Goal: Task Accomplishment & Management: Complete application form

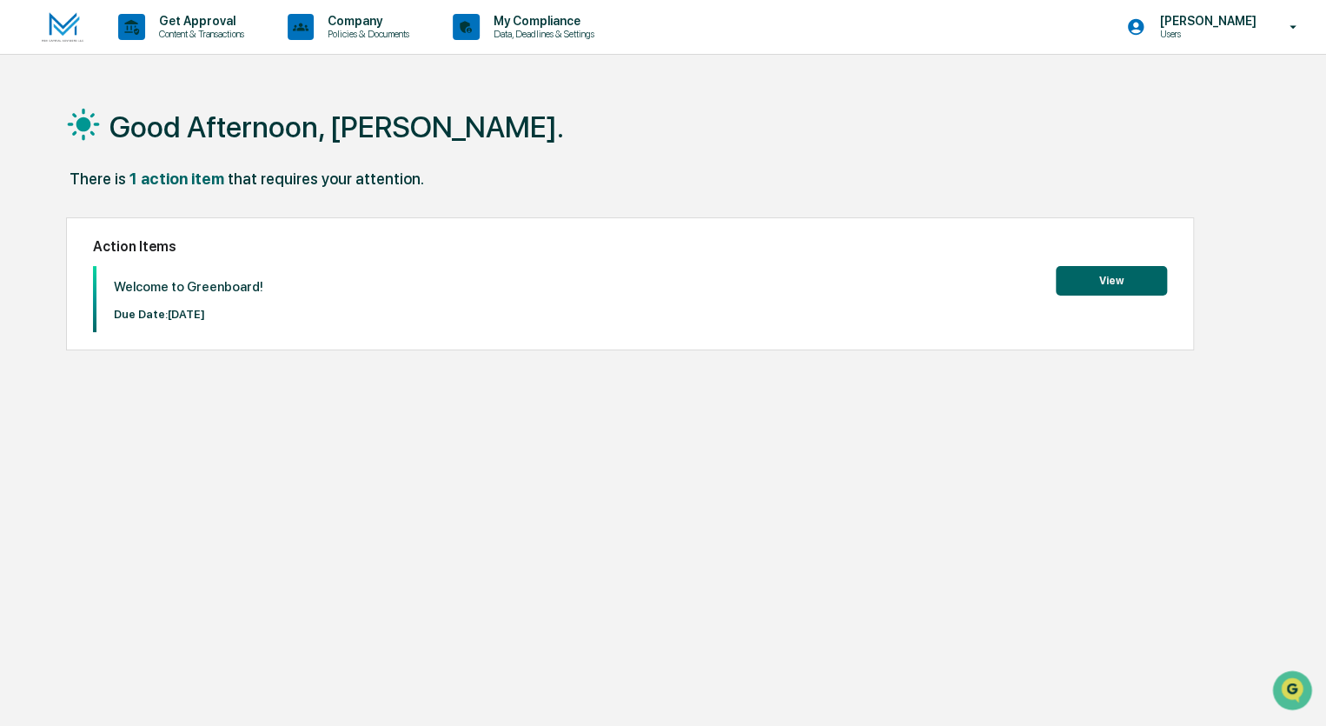
click at [1095, 276] on button "View" at bounding box center [1111, 281] width 111 height 30
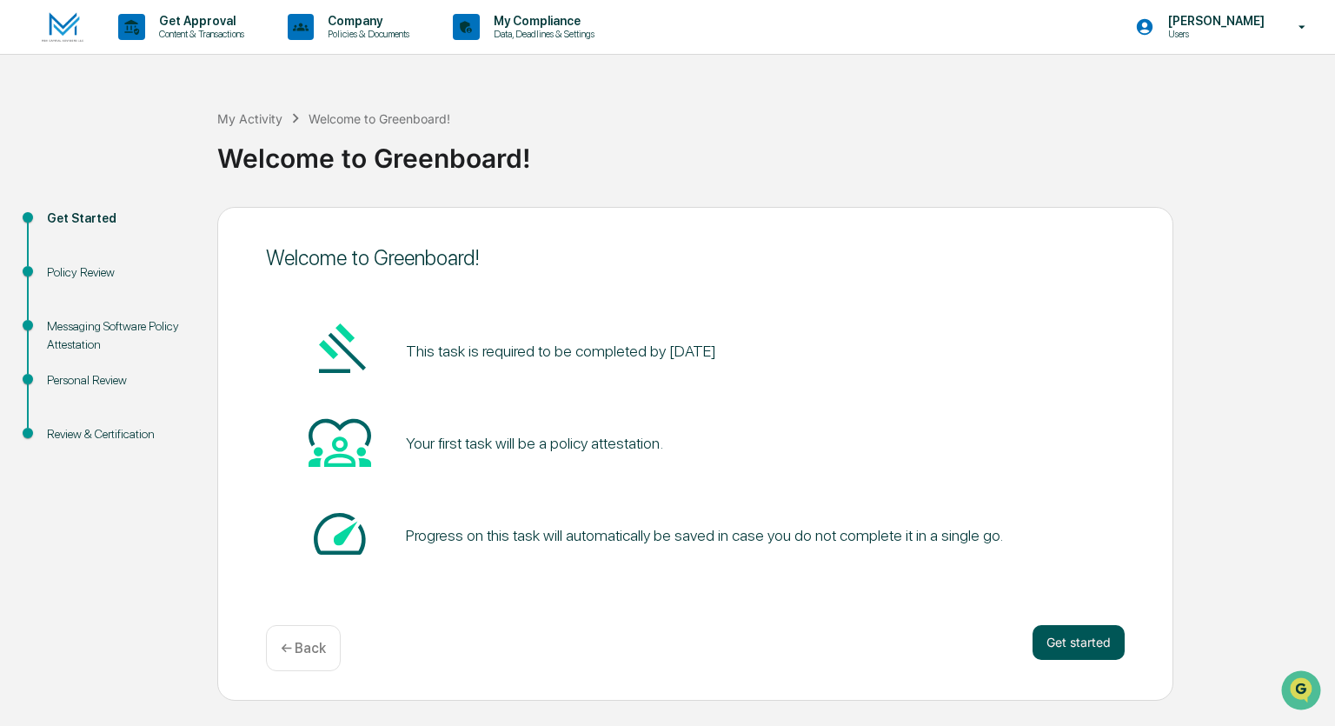
click at [1081, 640] on button "Get started" at bounding box center [1079, 642] width 92 height 35
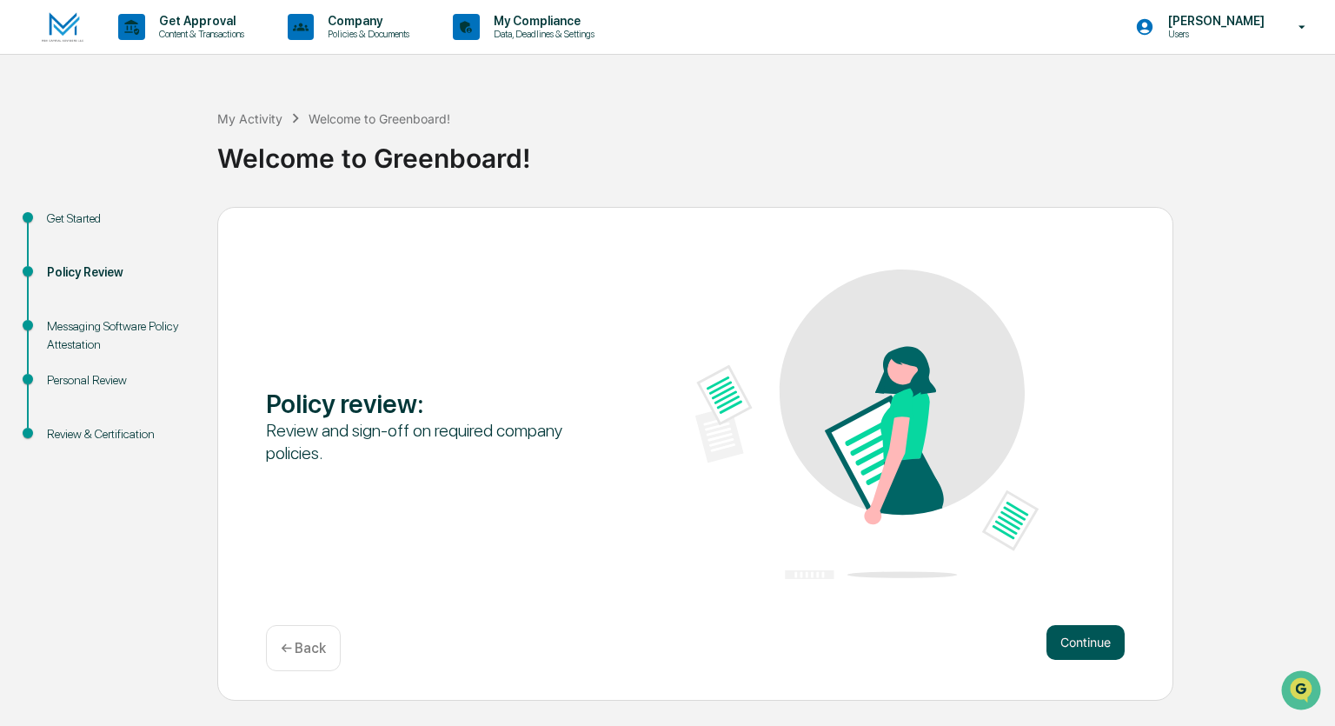
click at [1074, 634] on button "Continue" at bounding box center [1085, 642] width 78 height 35
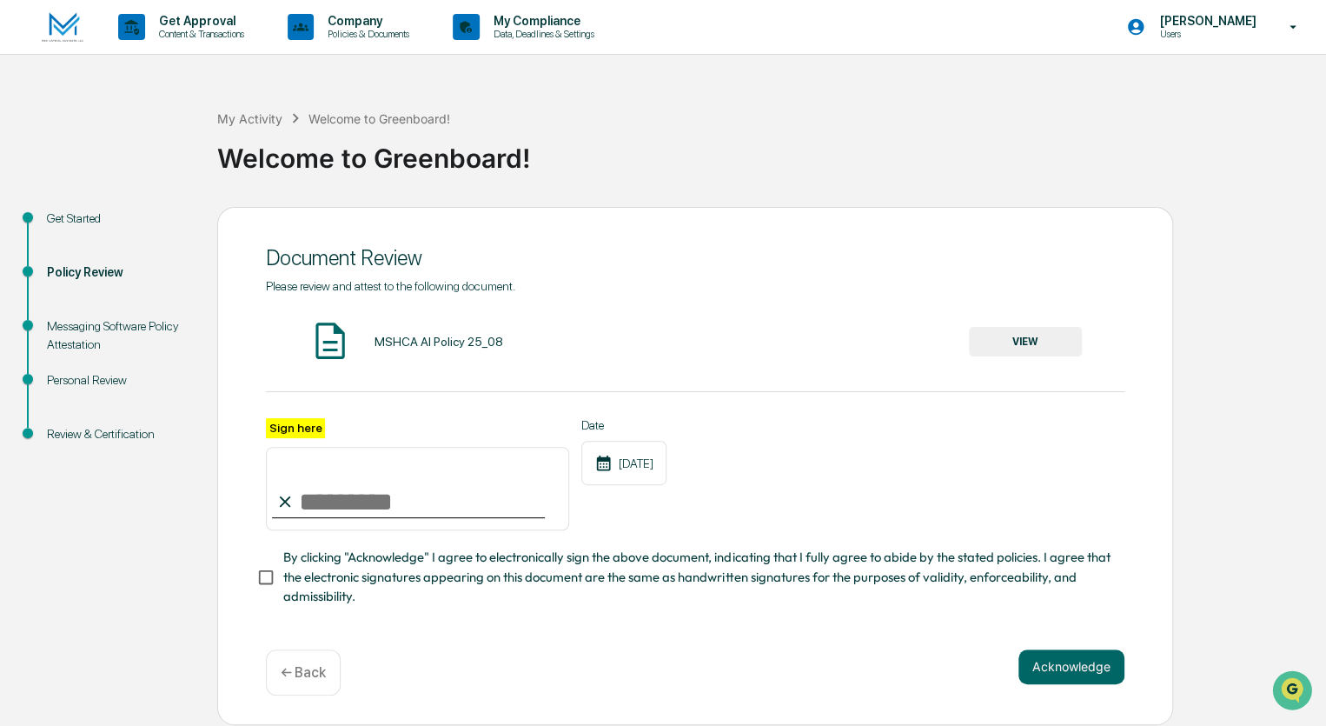
click at [1028, 342] on button "VIEW" at bounding box center [1025, 342] width 113 height 30
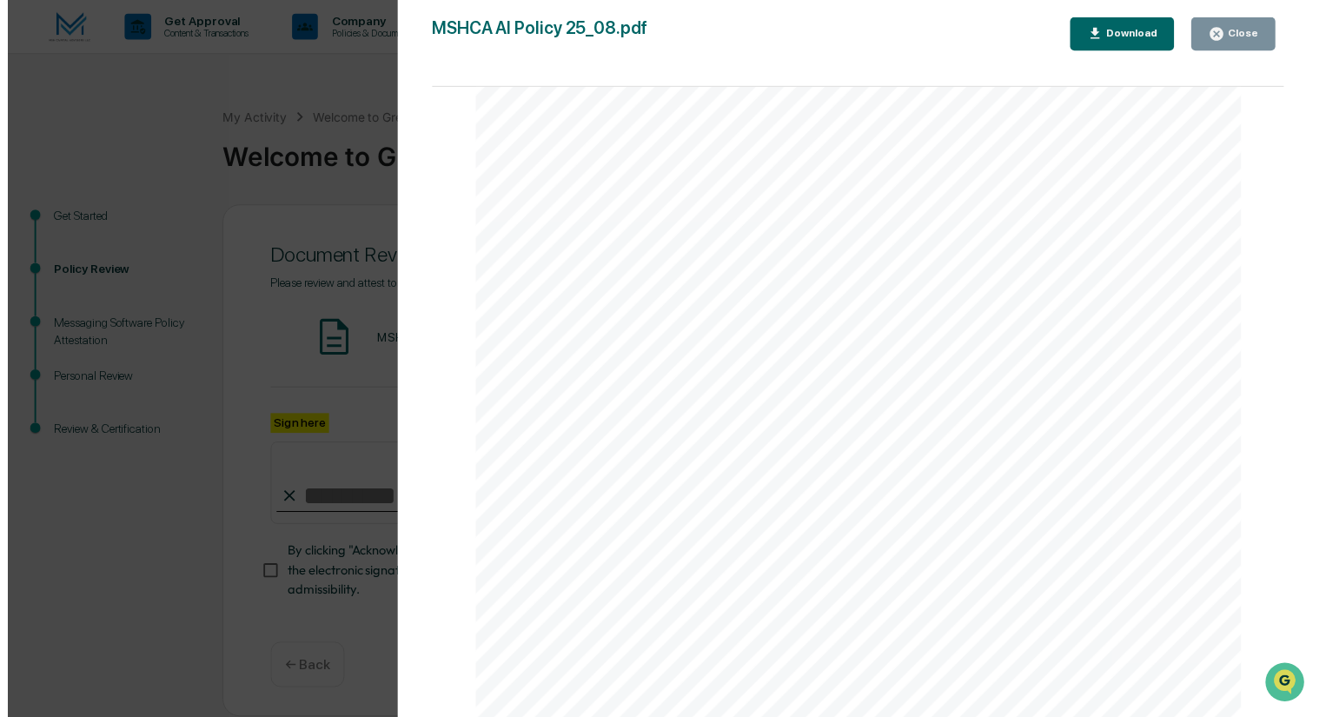
scroll to position [4, 0]
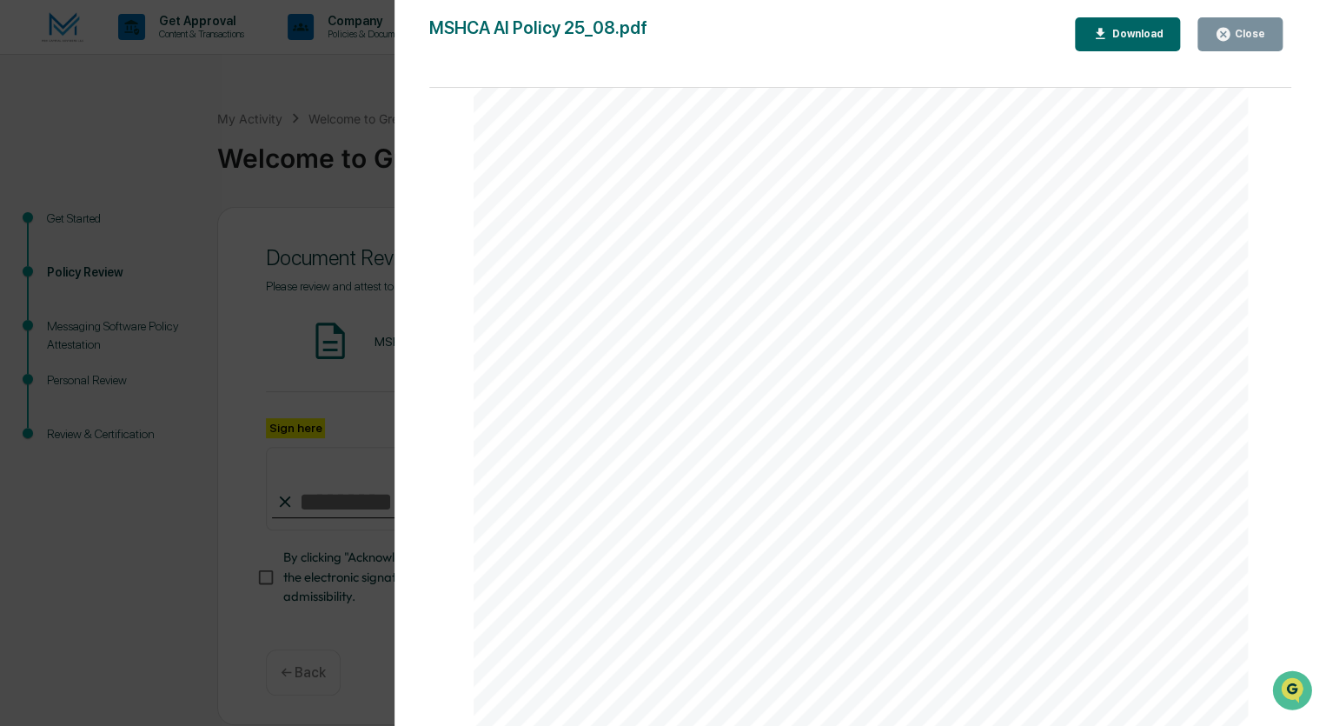
click at [578, 587] on div "AI Policy Generative Artificial Intelligence MSH Capital Advisors LLC [STREET_A…" at bounding box center [861, 225] width 775 height 1003
click at [585, 578] on div "AI Policy Generative Artificial Intelligence MSH Capital Advisors LLC [STREET_A…" at bounding box center [861, 225] width 775 height 1003
click at [585, 577] on div "AI Policy Generative Artificial Intelligence MSH Capital Advisors LLC [STREET_A…" at bounding box center [861, 225] width 775 height 1003
click at [1142, 39] on div "Download" at bounding box center [1135, 34] width 55 height 12
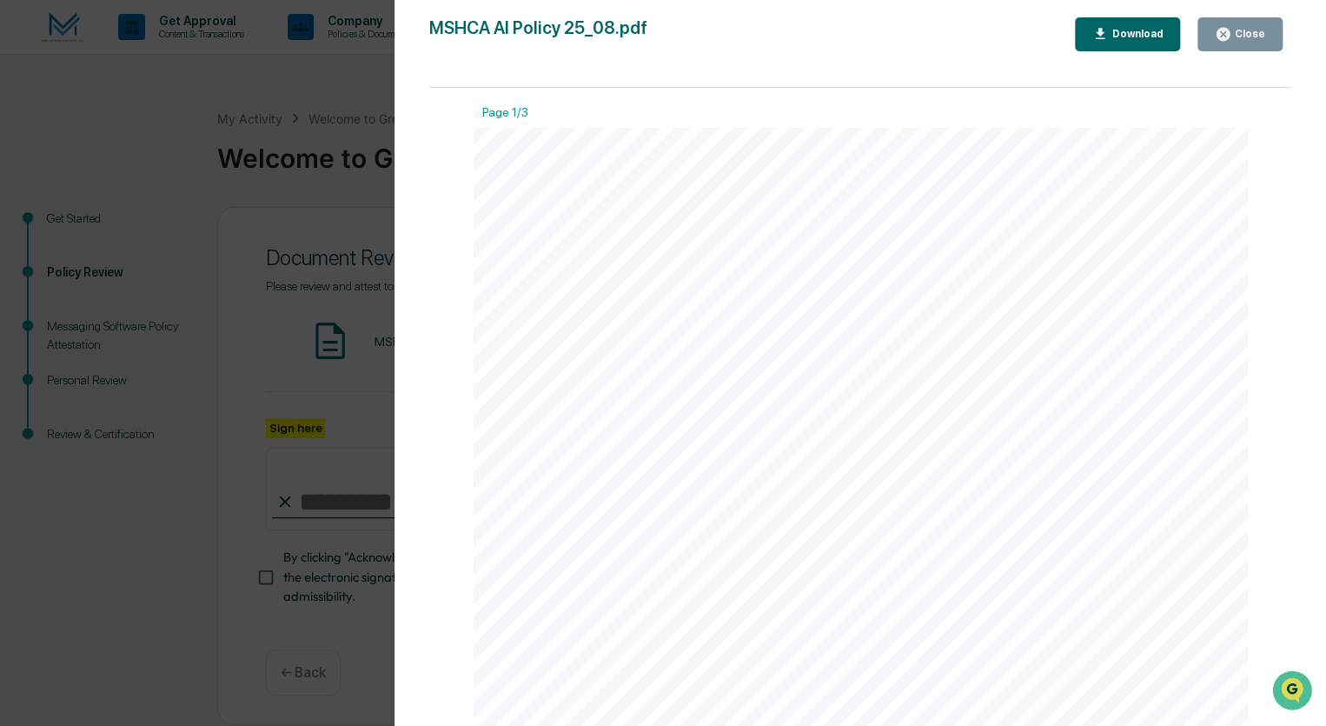
drag, startPoint x: 1255, startPoint y: 43, endPoint x: 1245, endPoint y: 33, distance: 14.1
click at [1252, 40] on button "Close" at bounding box center [1240, 34] width 85 height 34
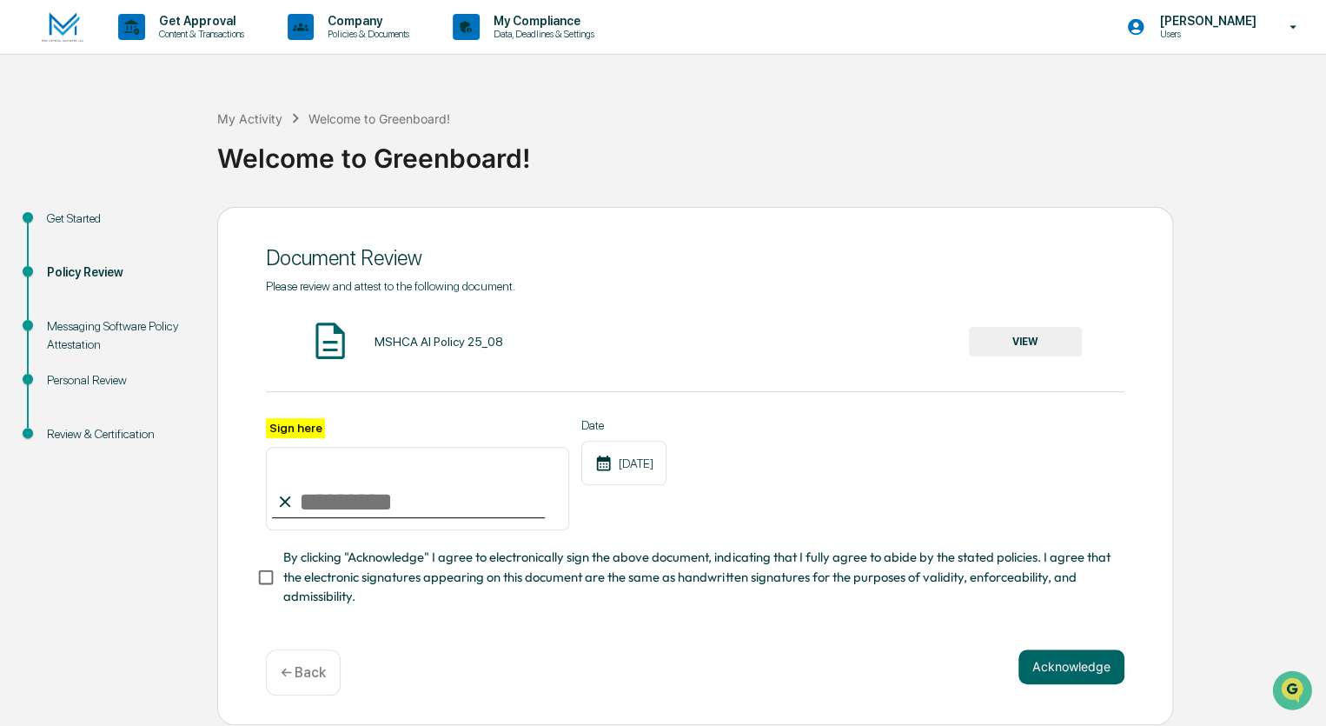
click at [330, 491] on input "Sign here" at bounding box center [417, 488] width 303 height 83
drag, startPoint x: 349, startPoint y: 504, endPoint x: 377, endPoint y: 485, distance: 34.5
click at [349, 502] on input "**********" at bounding box center [417, 488] width 303 height 83
type input "**********"
click at [706, 542] on div "**********" at bounding box center [695, 512] width 859 height 189
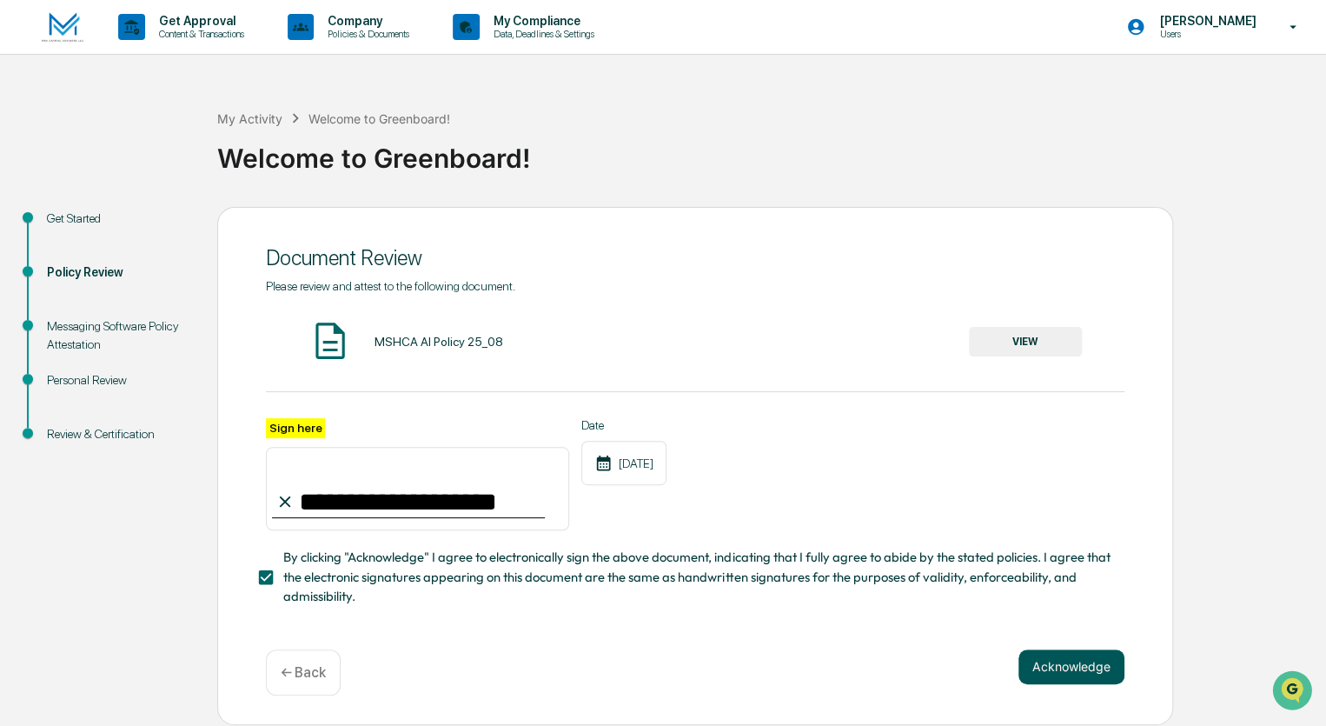
click at [1100, 666] on button "Acknowledge" at bounding box center [1072, 666] width 106 height 35
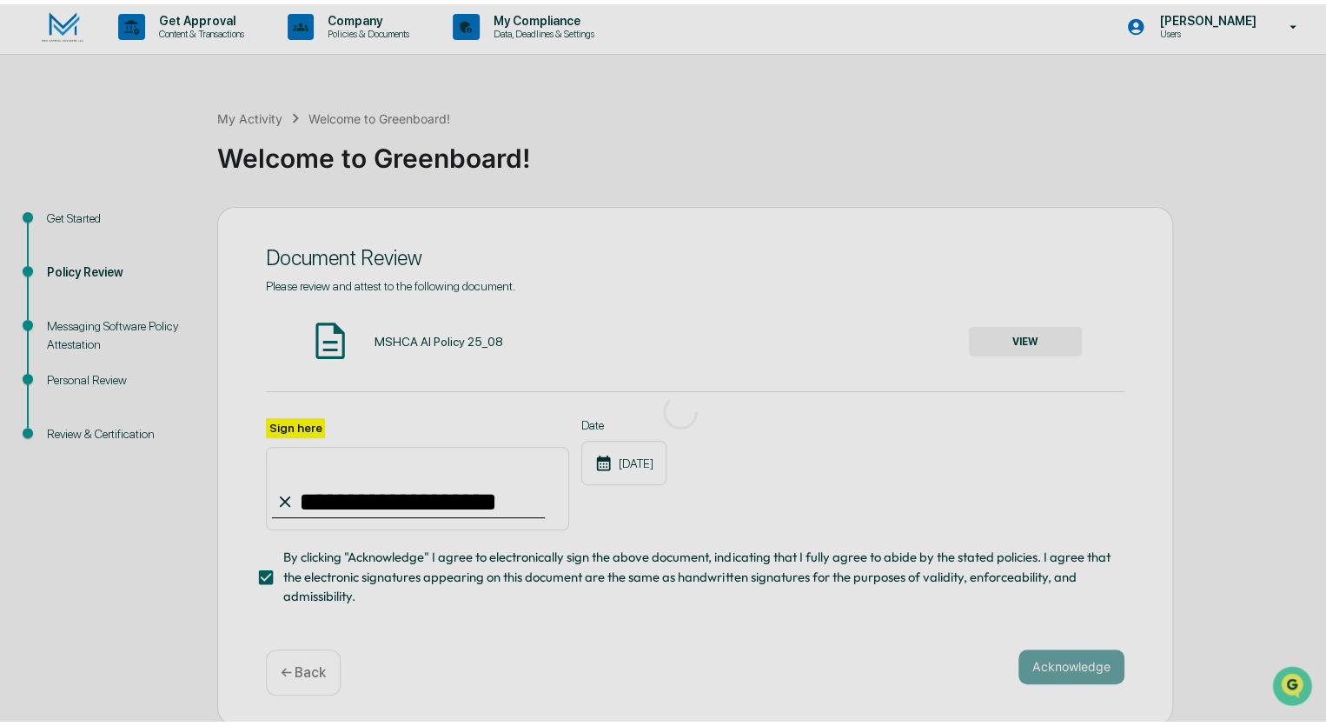
scroll to position [0, 0]
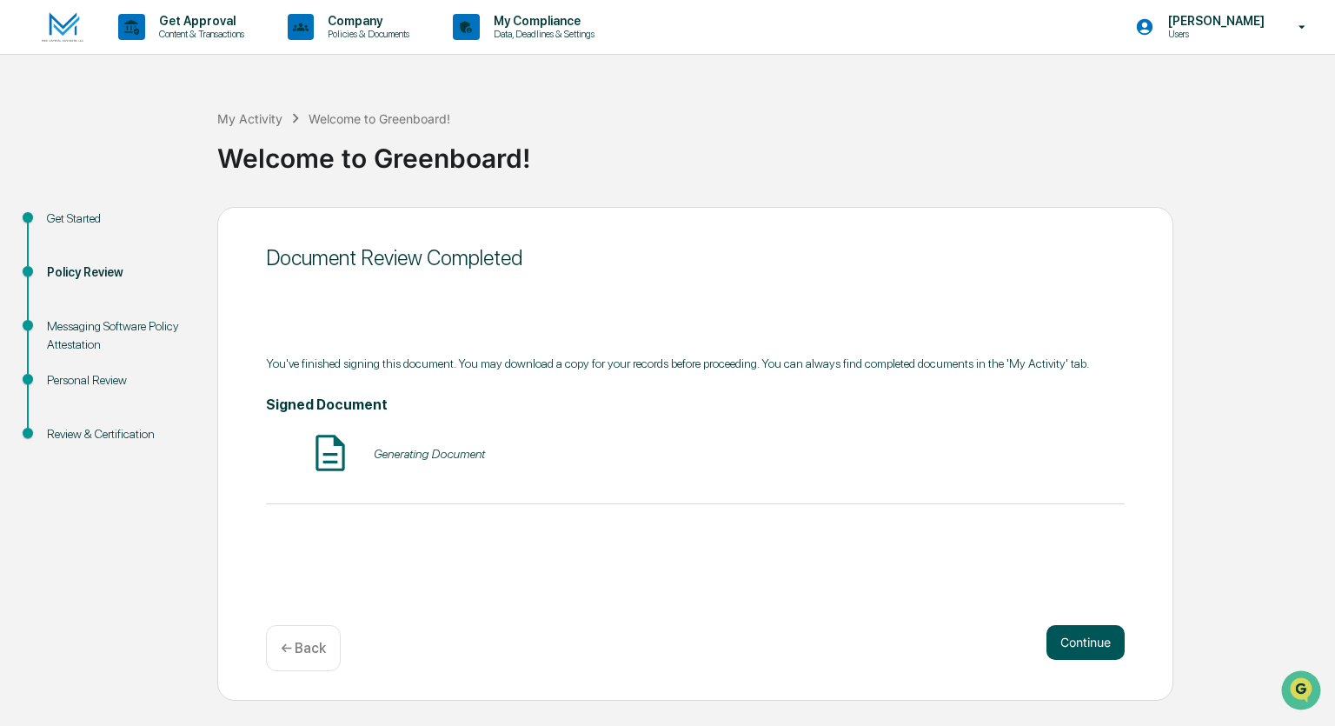
click at [1081, 637] on button "Continue" at bounding box center [1085, 642] width 78 height 35
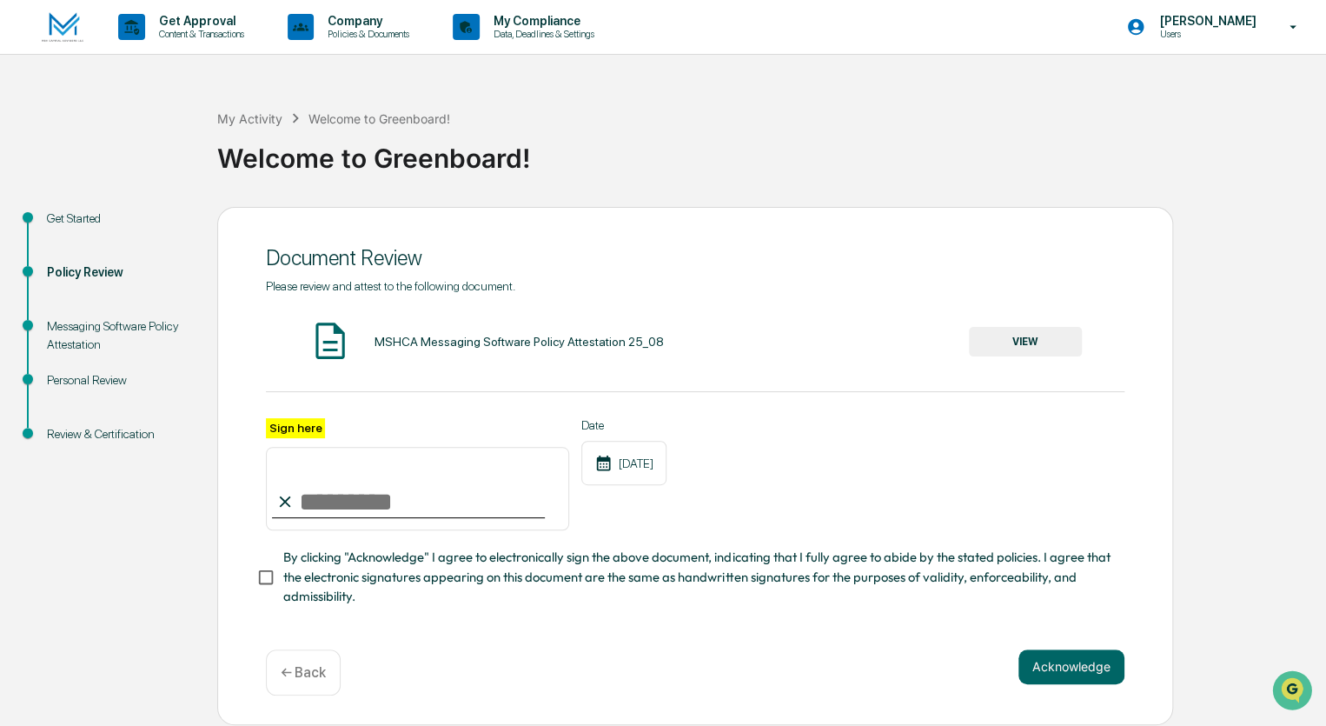
click at [329, 345] on img at bounding box center [330, 340] width 43 height 43
click at [1019, 337] on button "VIEW" at bounding box center [1025, 342] width 113 height 30
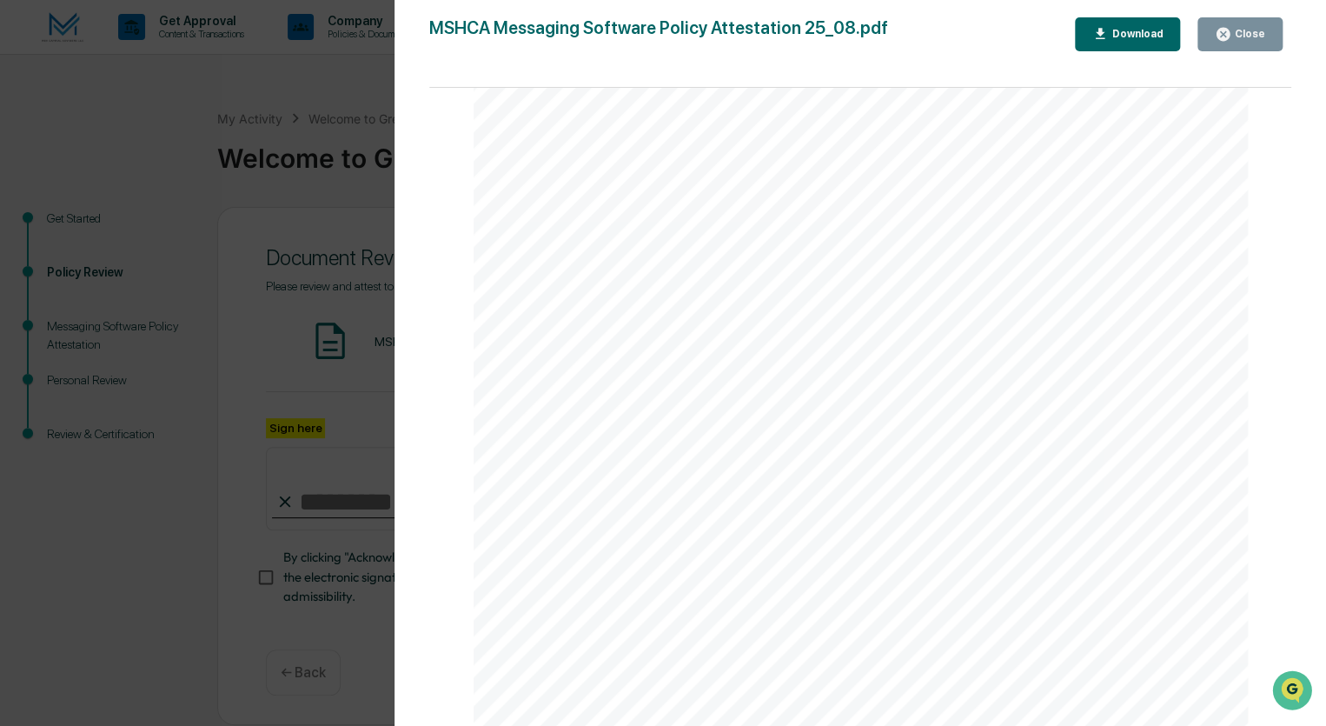
scroll to position [2524, 0]
click at [1141, 31] on div "Download" at bounding box center [1135, 34] width 55 height 12
click at [1243, 28] on div "Close" at bounding box center [1249, 34] width 34 height 12
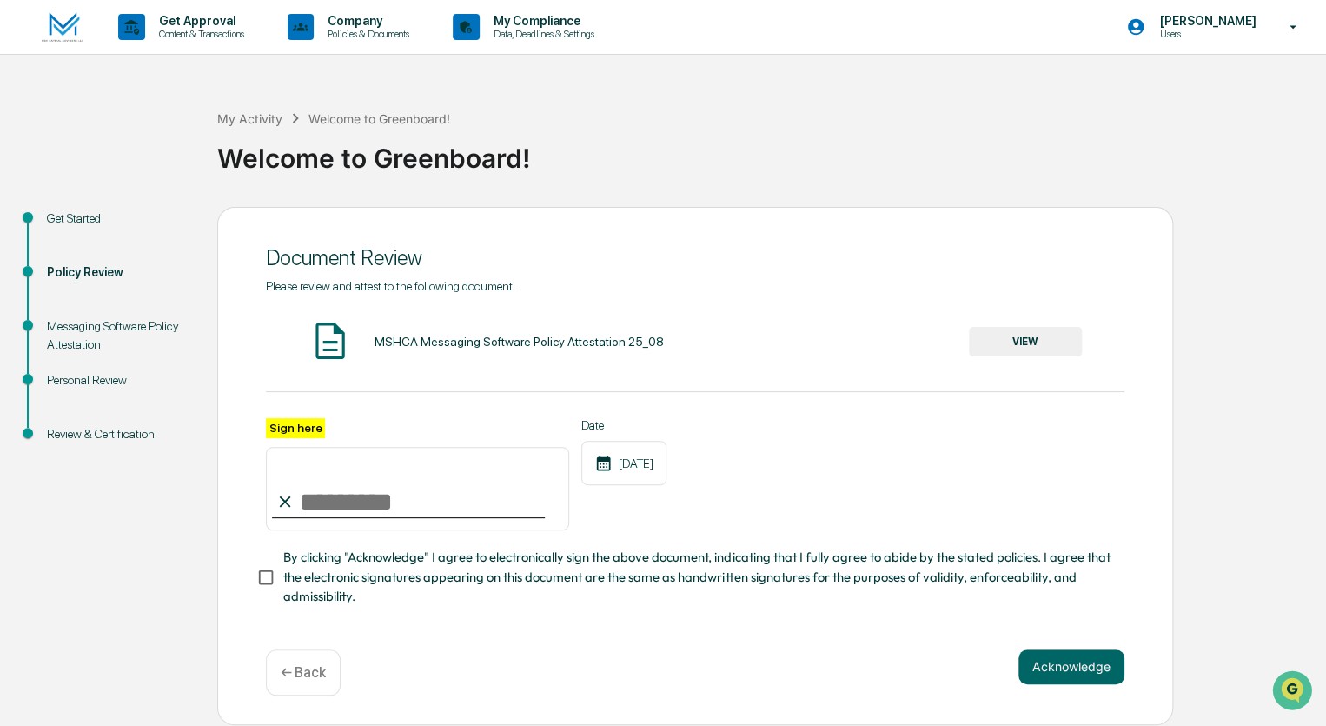
click at [396, 491] on input "Sign here" at bounding box center [417, 488] width 303 height 83
type input "**********"
click at [275, 606] on label "By clicking "Acknowledge" I agree to electronically sign the above document, in…" at bounding box center [683, 577] width 854 height 58
click at [1058, 674] on button "Acknowledge" at bounding box center [1072, 666] width 106 height 35
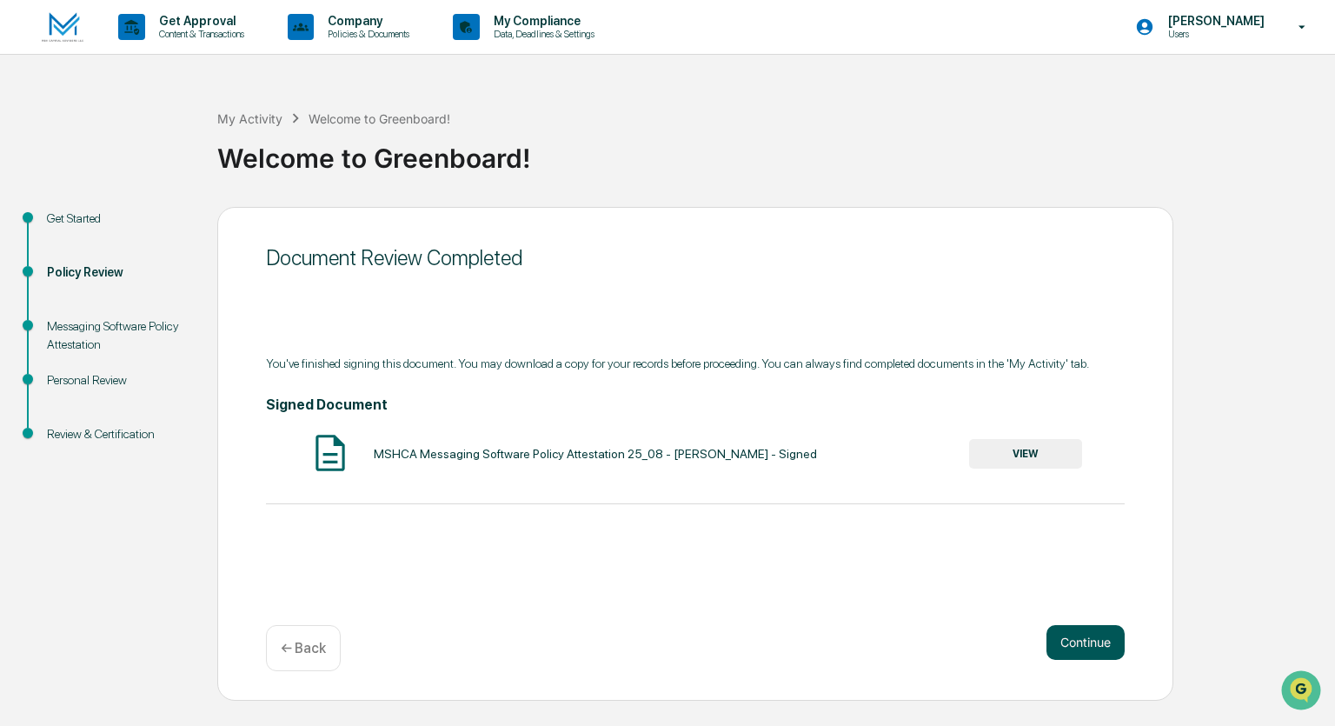
click at [1087, 648] on button "Continue" at bounding box center [1085, 642] width 78 height 35
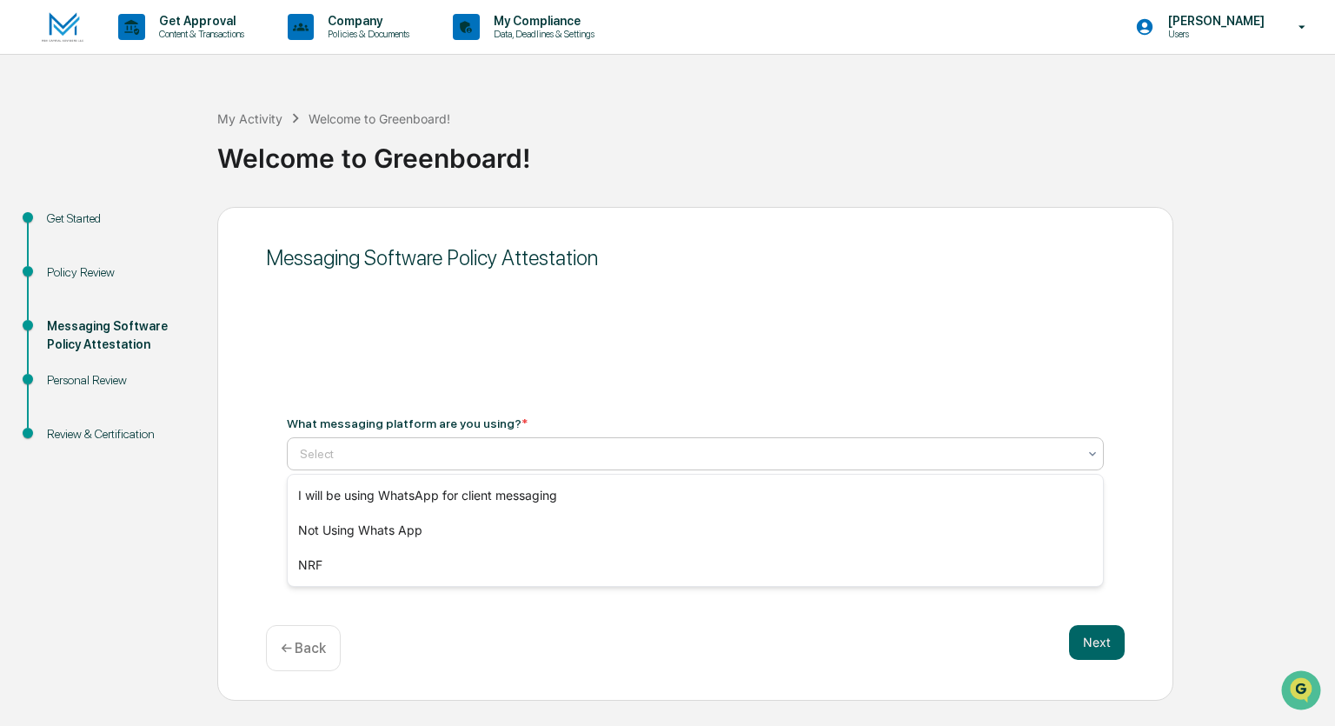
click at [542, 454] on div at bounding box center [688, 453] width 777 height 17
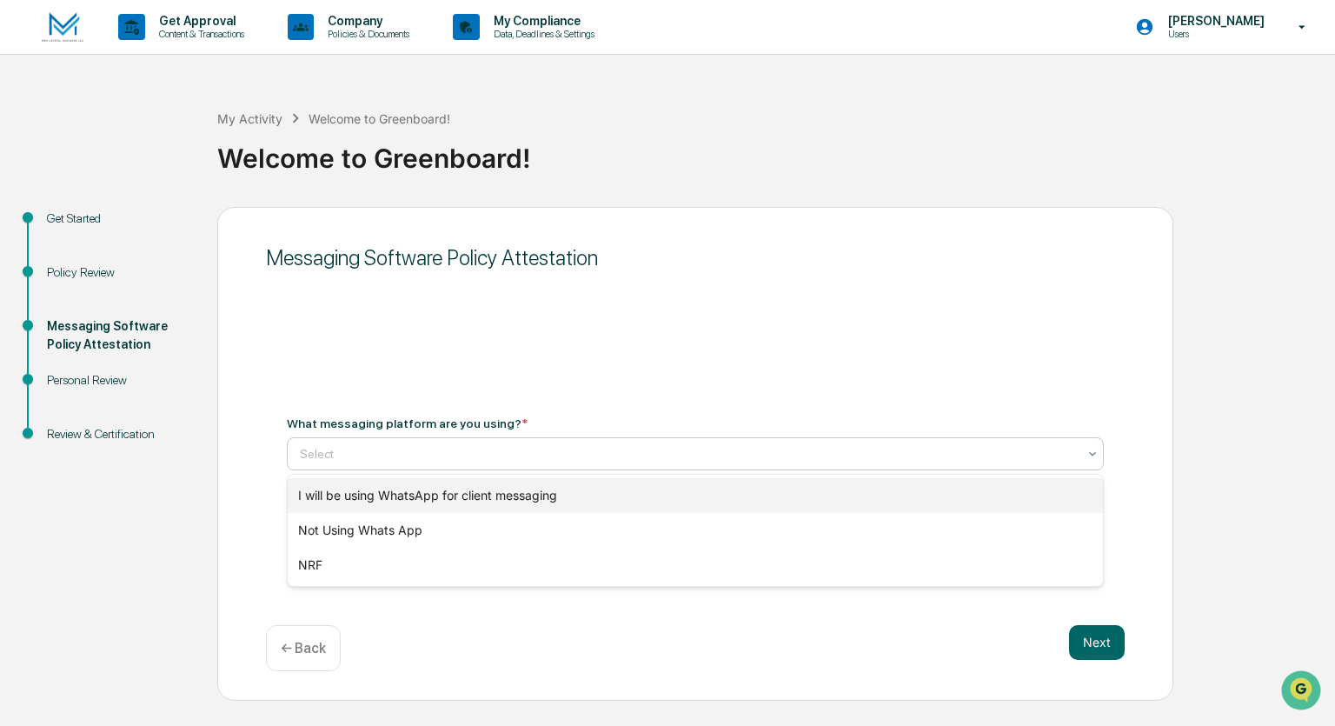
click at [531, 495] on div "I will be using WhatsApp for client messaging" at bounding box center [695, 495] width 815 height 35
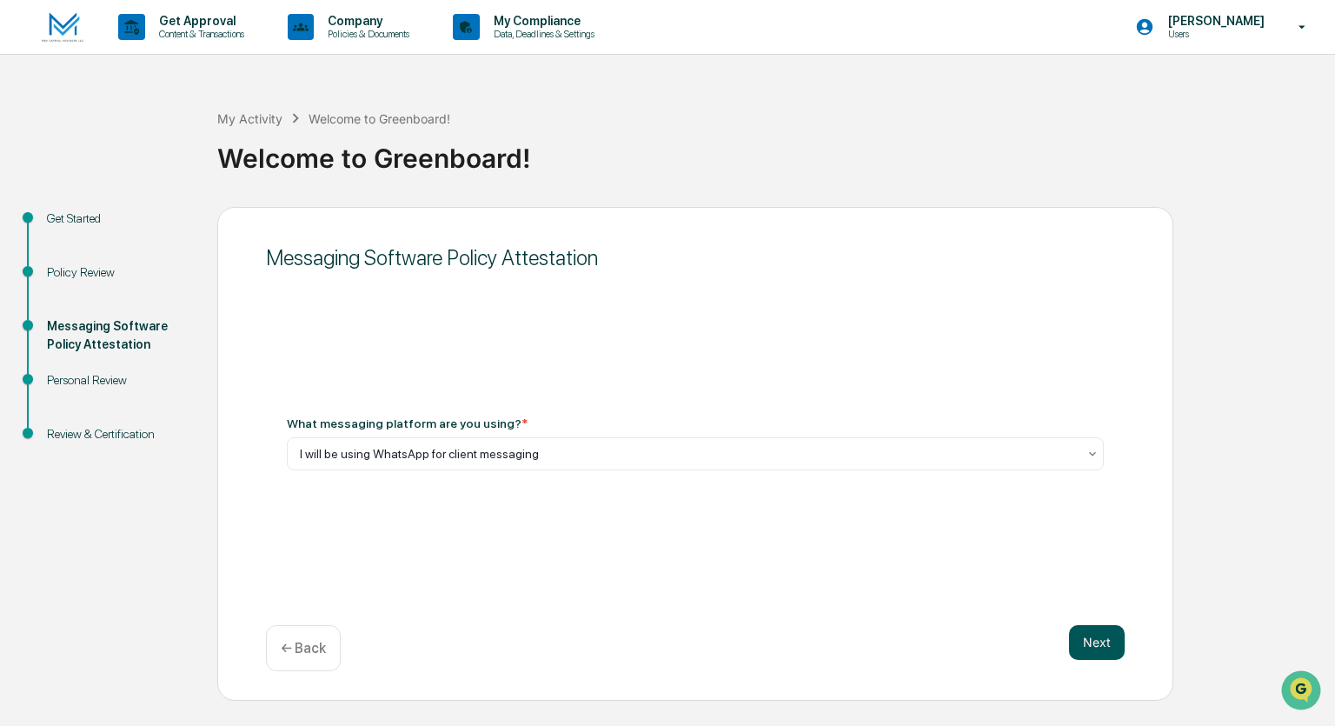
click at [1096, 643] on button "Next" at bounding box center [1097, 642] width 56 height 35
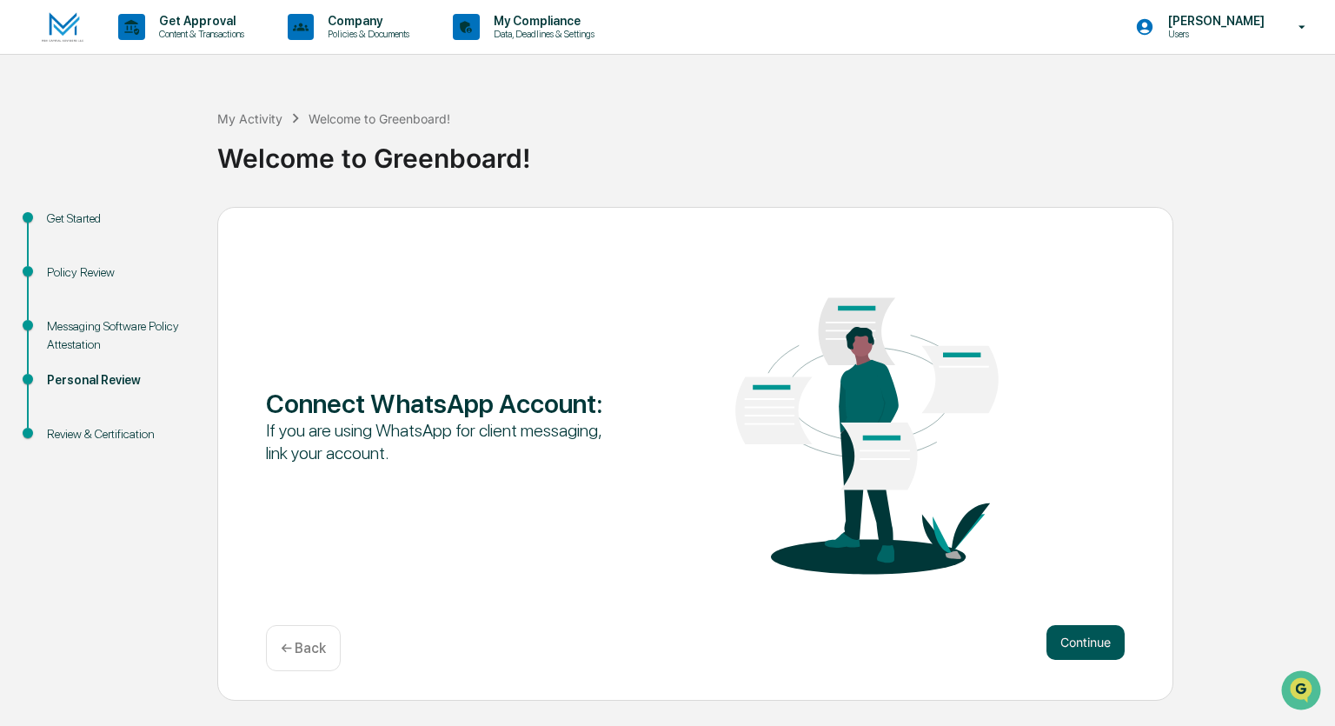
click at [1090, 640] on button "Continue" at bounding box center [1085, 642] width 78 height 35
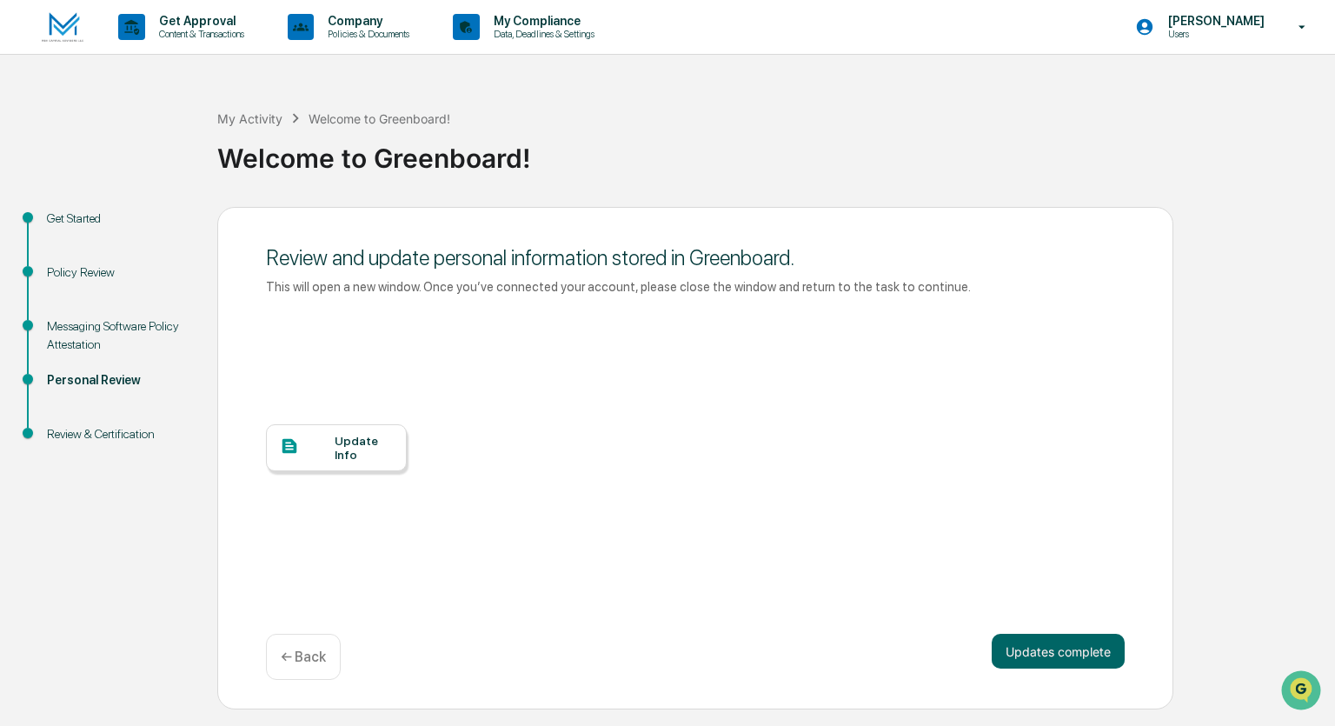
click at [382, 460] on div "Update Info" at bounding box center [364, 448] width 58 height 28
click at [1046, 648] on button "Updates complete" at bounding box center [1058, 651] width 133 height 35
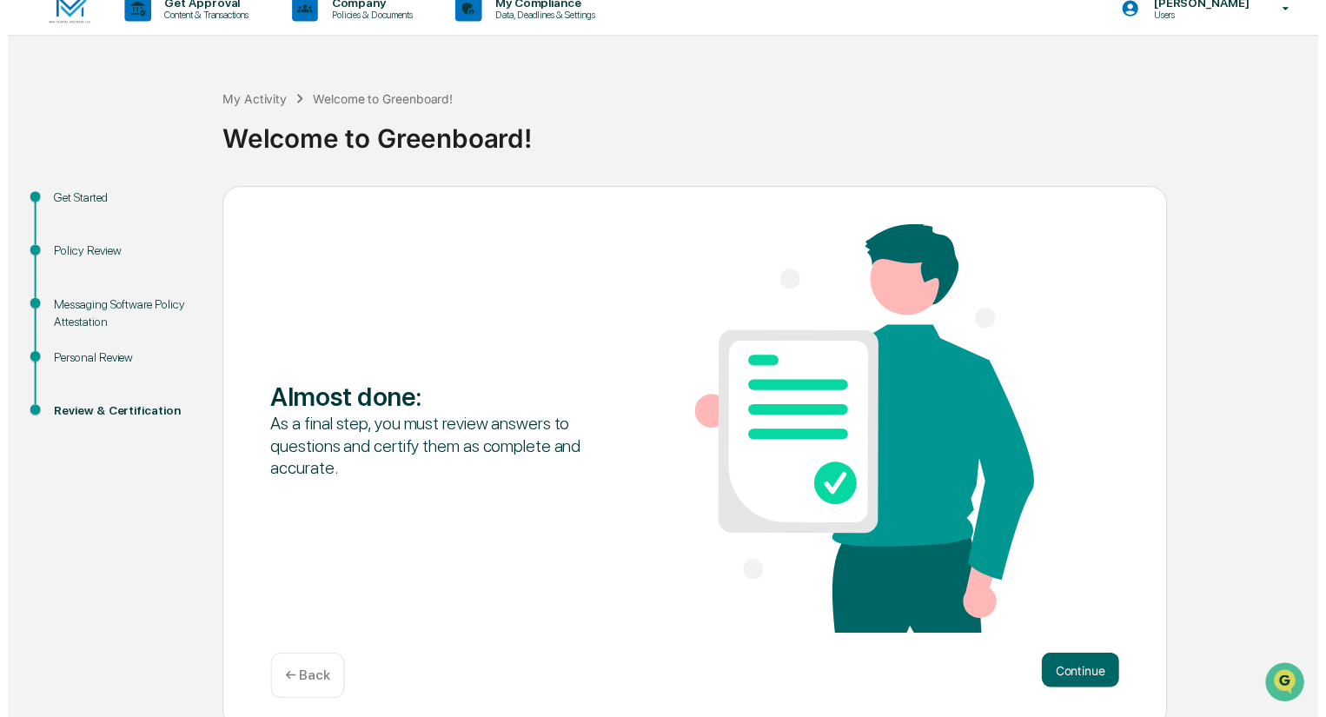
scroll to position [28, 0]
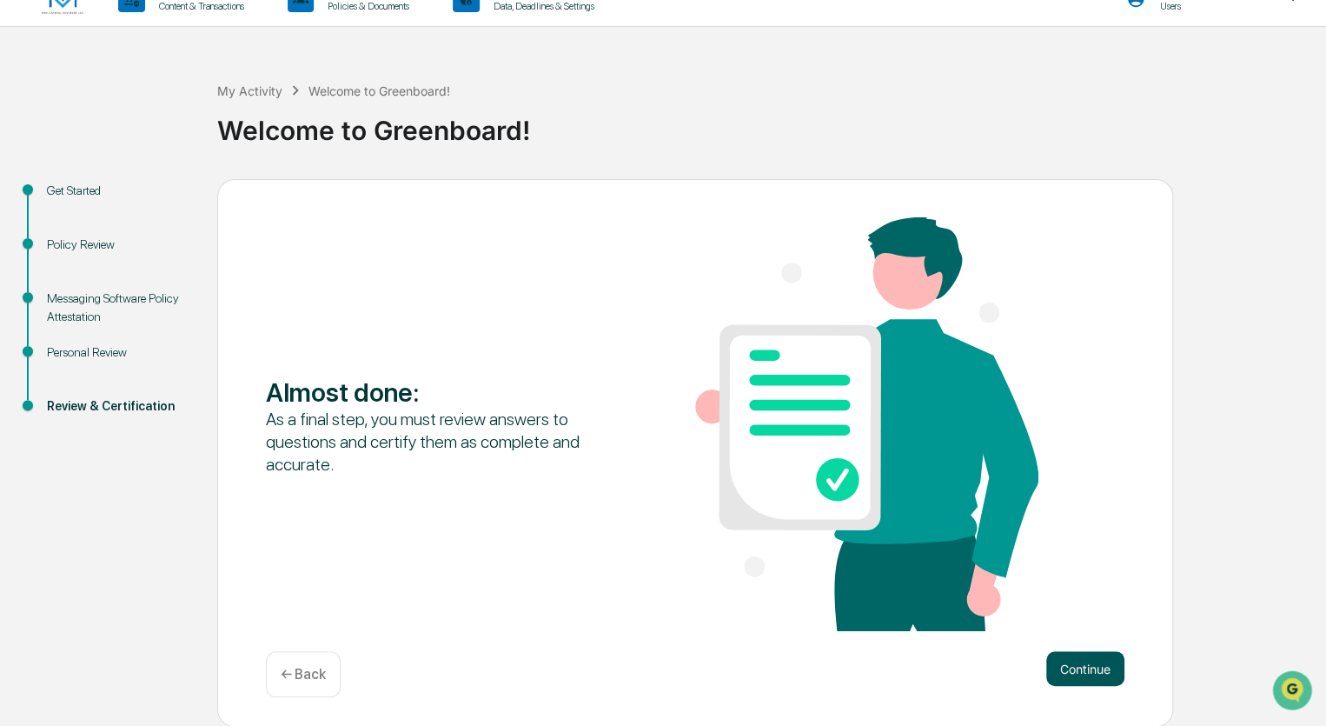
click at [1085, 658] on button "Continue" at bounding box center [1085, 668] width 78 height 35
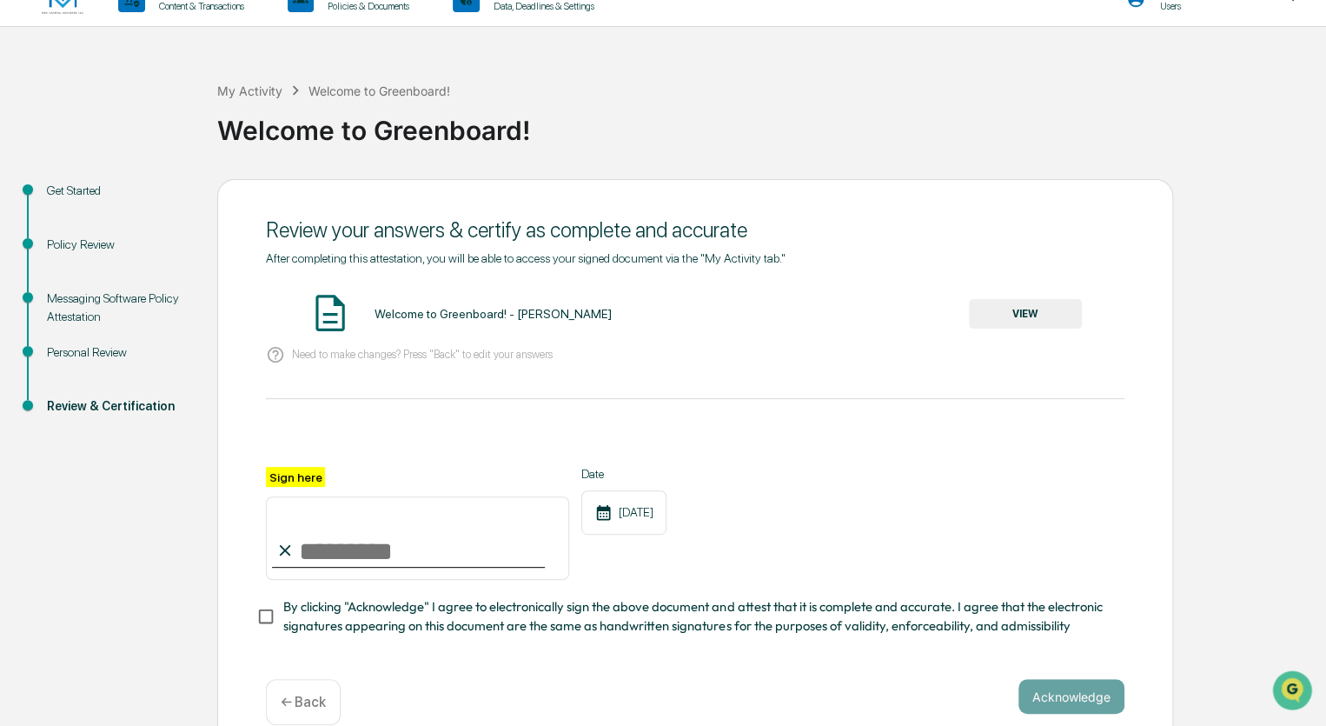
click at [1012, 312] on button "VIEW" at bounding box center [1025, 314] width 113 height 30
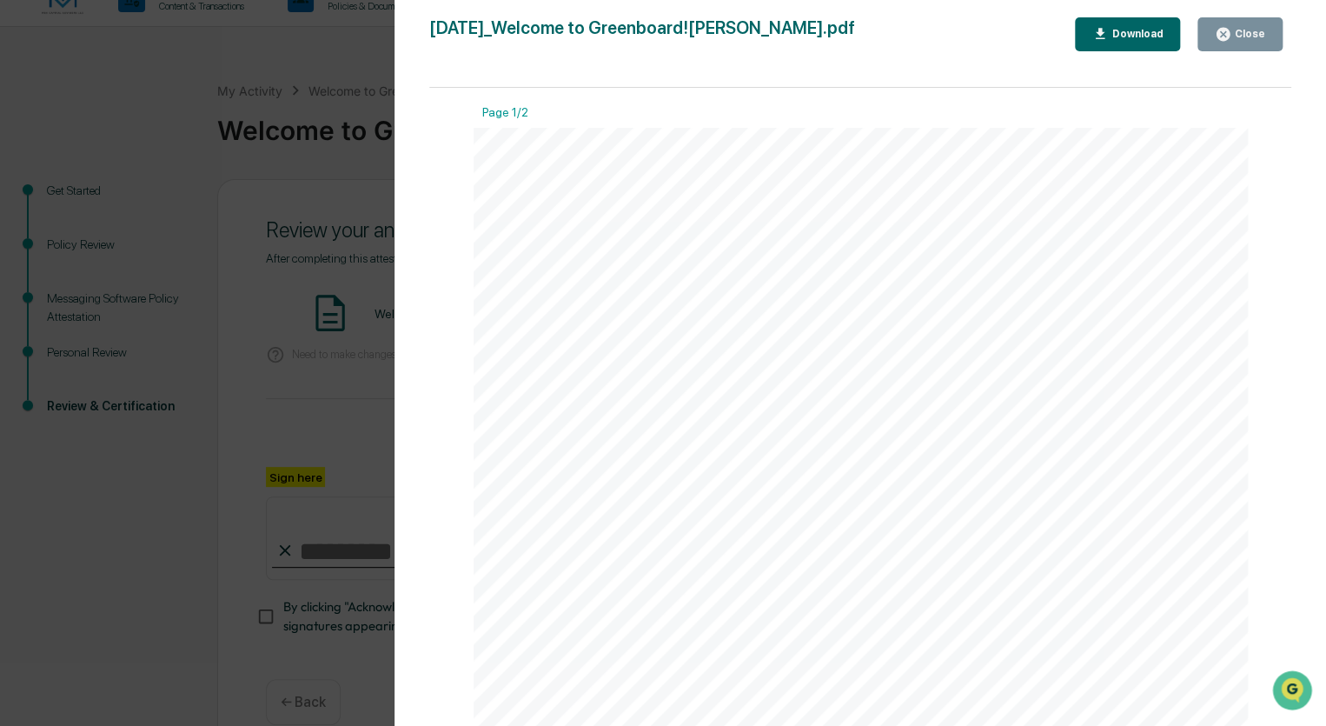
click at [1153, 22] on button "Download" at bounding box center [1128, 34] width 106 height 34
click at [1245, 36] on div "Close" at bounding box center [1249, 34] width 34 height 12
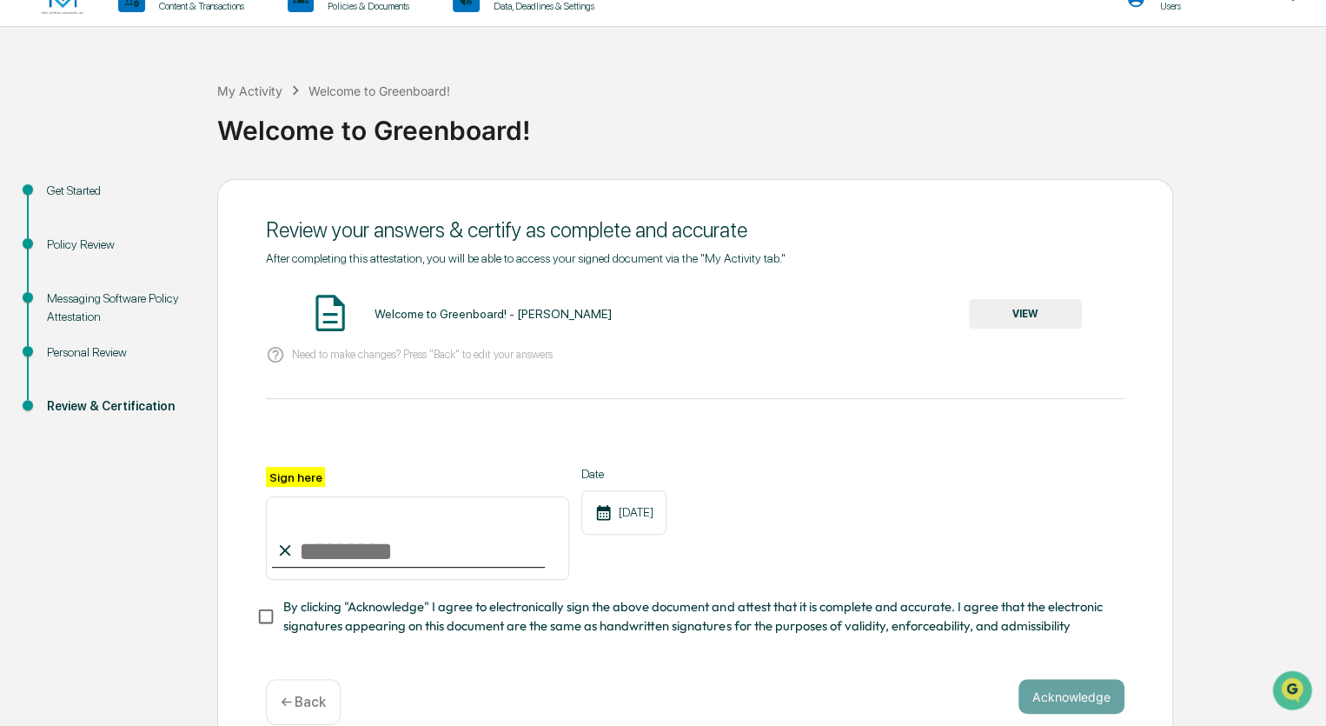
click at [341, 553] on input "Sign here" at bounding box center [417, 537] width 303 height 83
type input "**********"
click at [751, 505] on div "**********" at bounding box center [695, 523] width 859 height 113
click at [1073, 698] on button "Acknowledge" at bounding box center [1072, 696] width 106 height 35
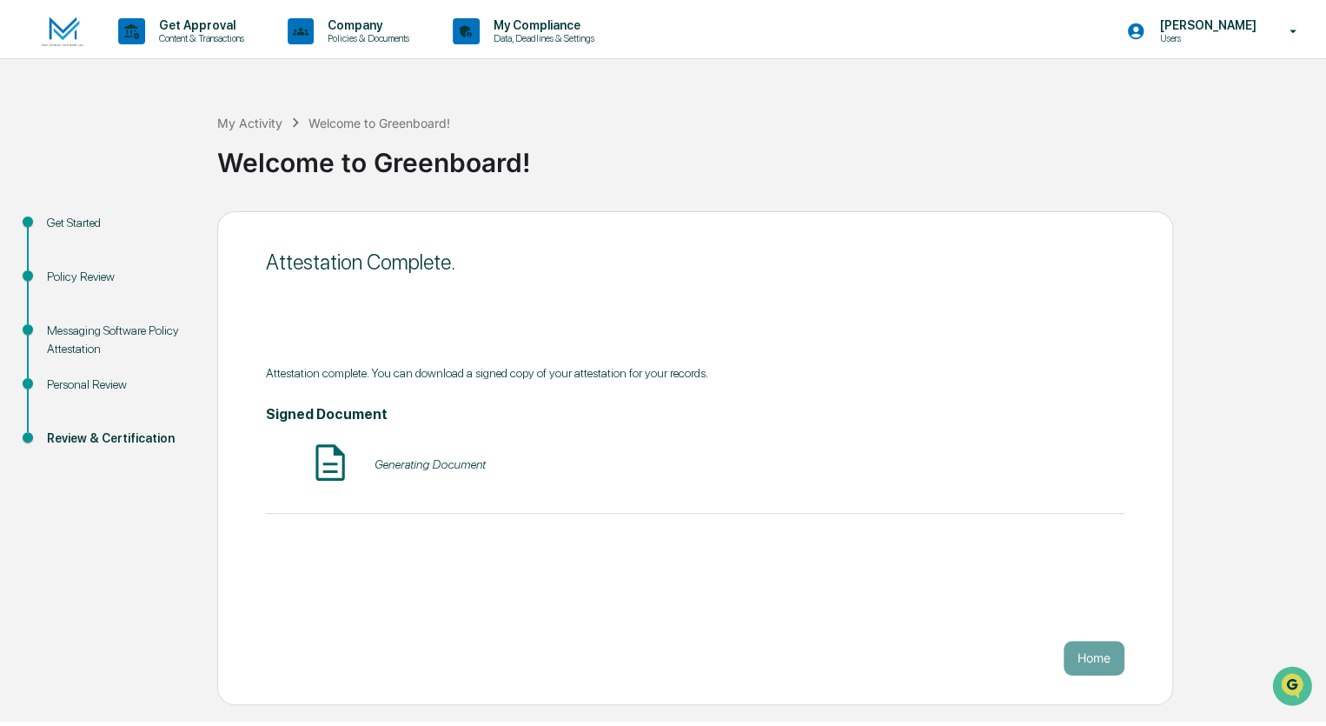
scroll to position [0, 0]
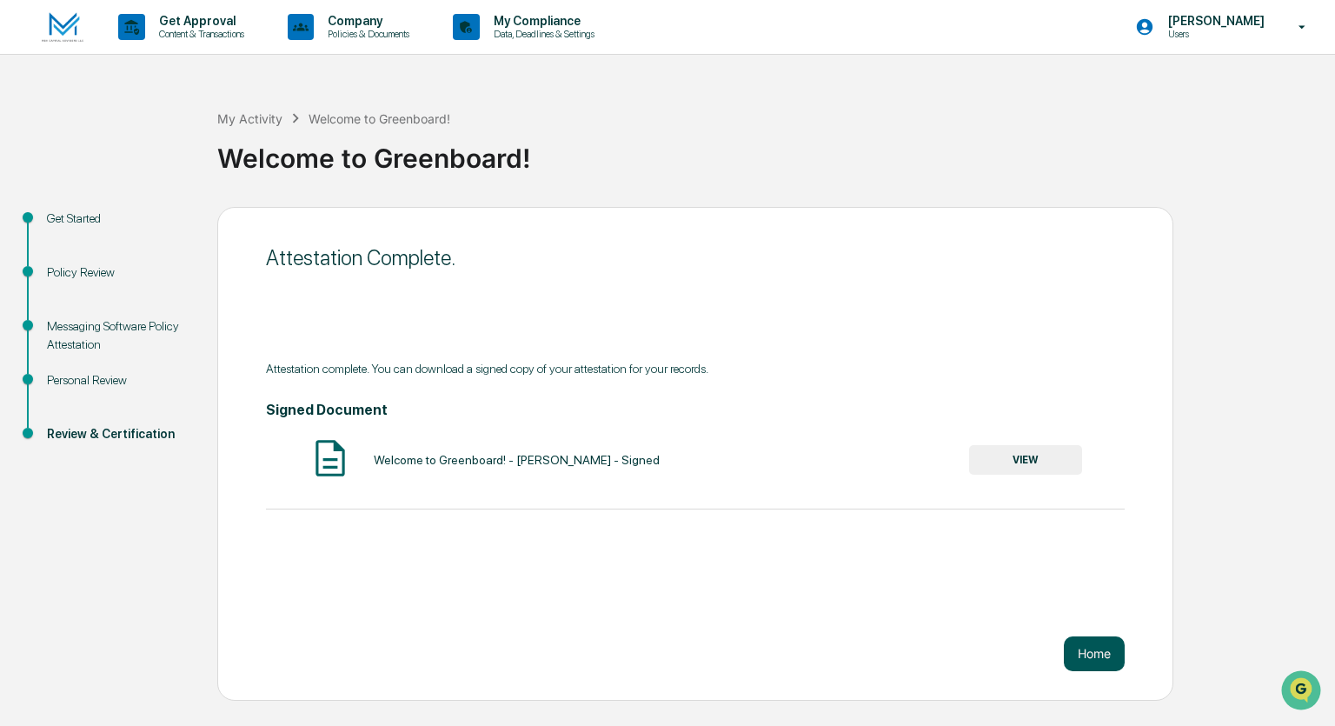
click at [1097, 651] on button "Home" at bounding box center [1094, 653] width 61 height 35
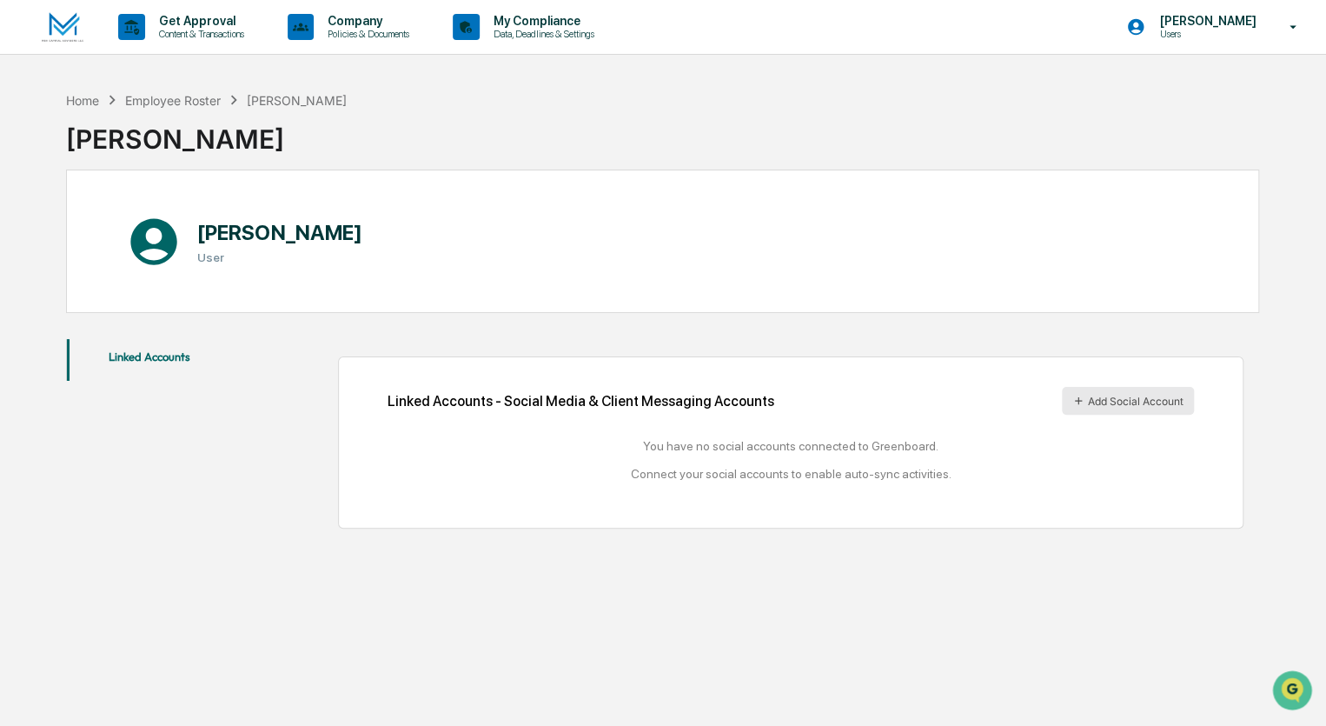
click at [1081, 403] on icon at bounding box center [1079, 401] width 12 height 12
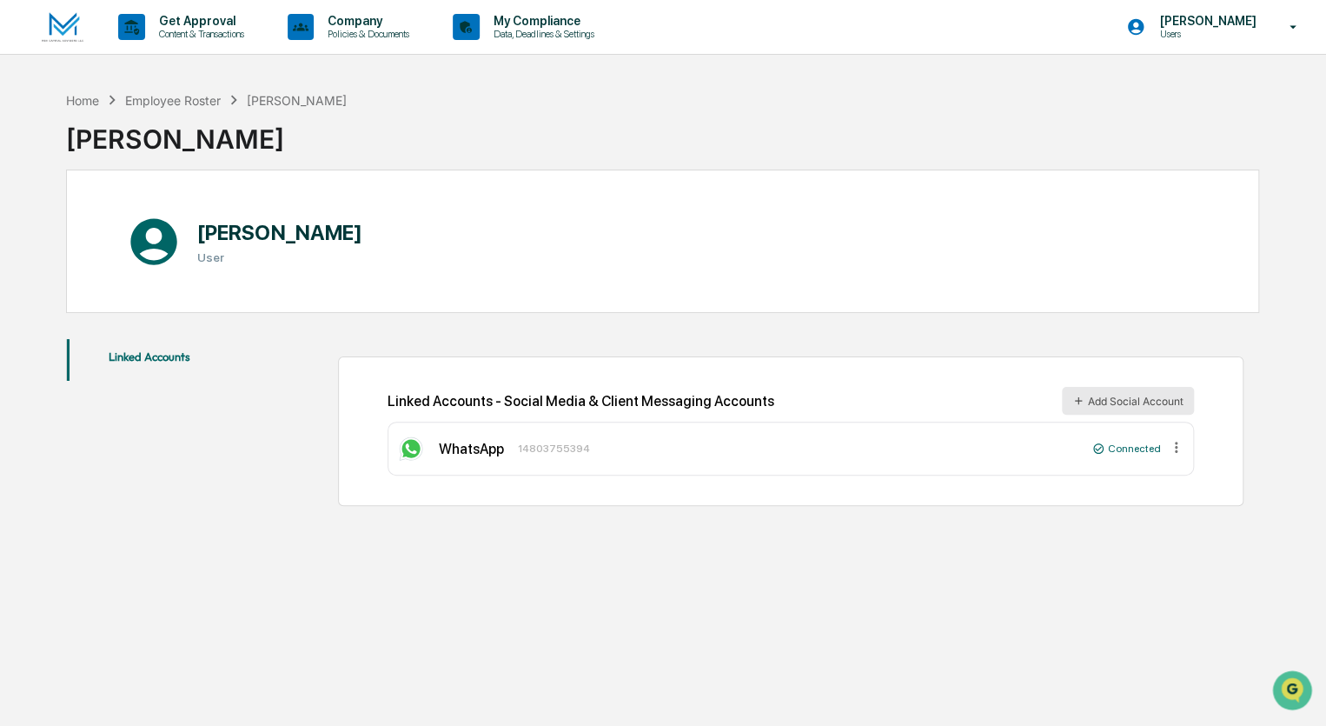
click at [1080, 399] on icon at bounding box center [1079, 401] width 12 height 12
